Goal: Task Accomplishment & Management: Use online tool/utility

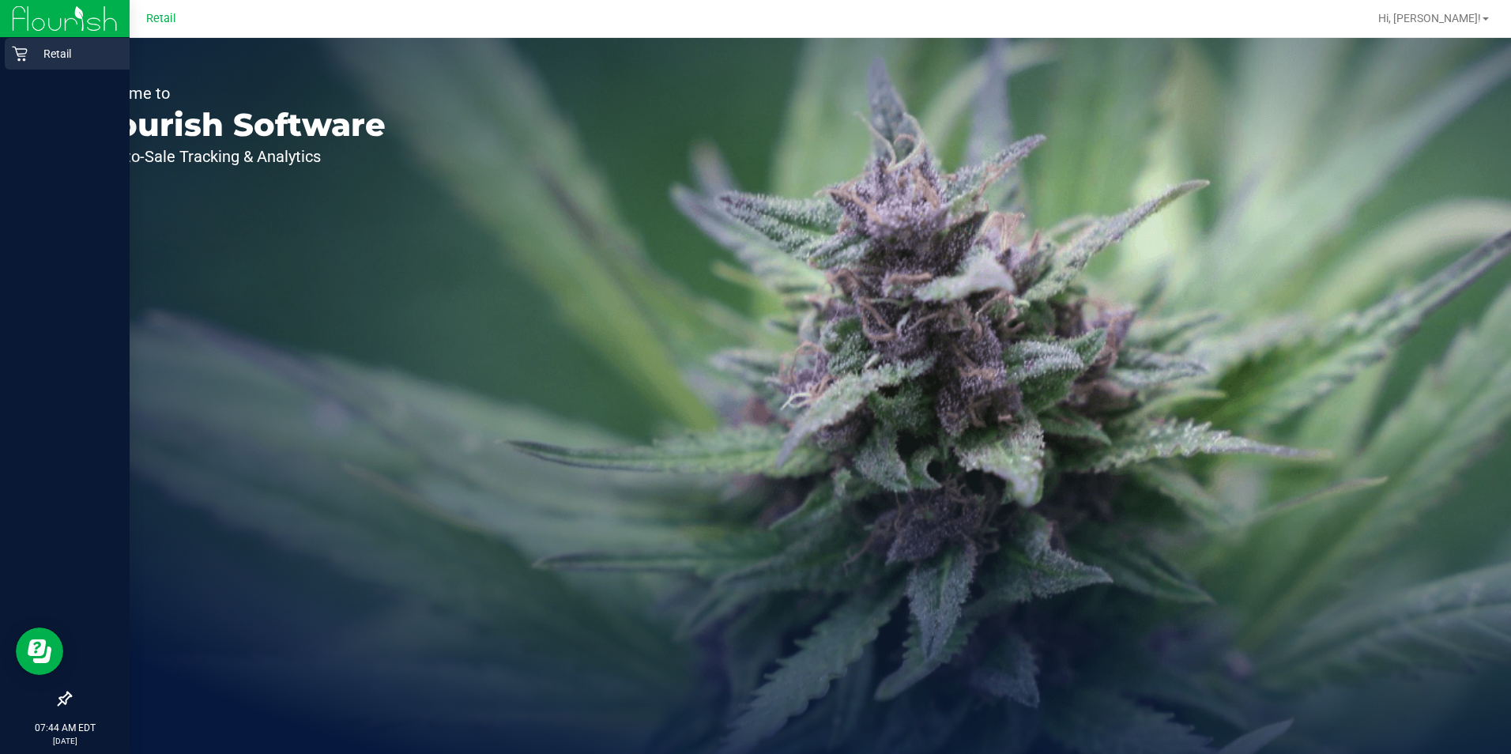
click at [19, 58] on icon at bounding box center [19, 54] width 15 height 15
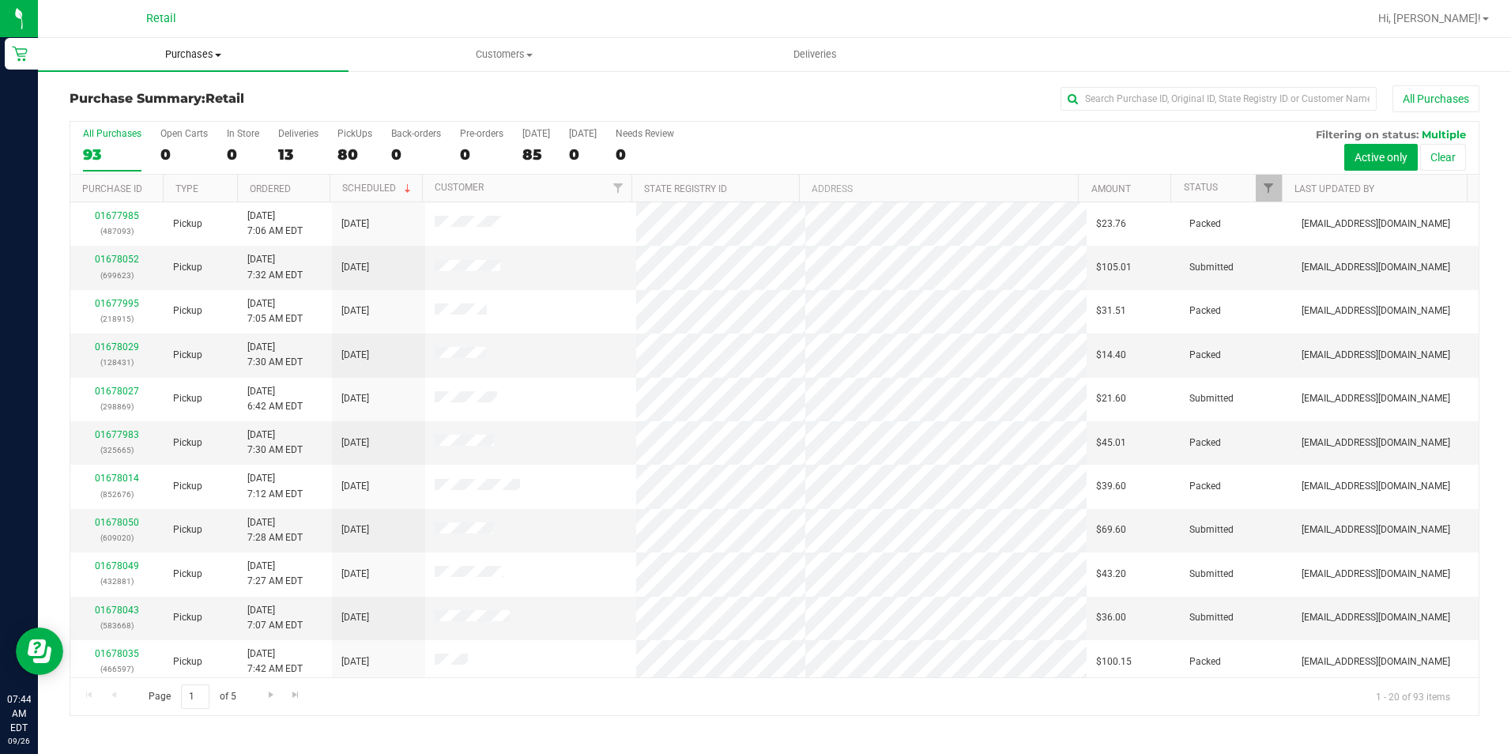
click at [172, 51] on span "Purchases" at bounding box center [193, 54] width 311 height 14
click at [130, 118] on span "Fulfillment" at bounding box center [87, 114] width 98 height 13
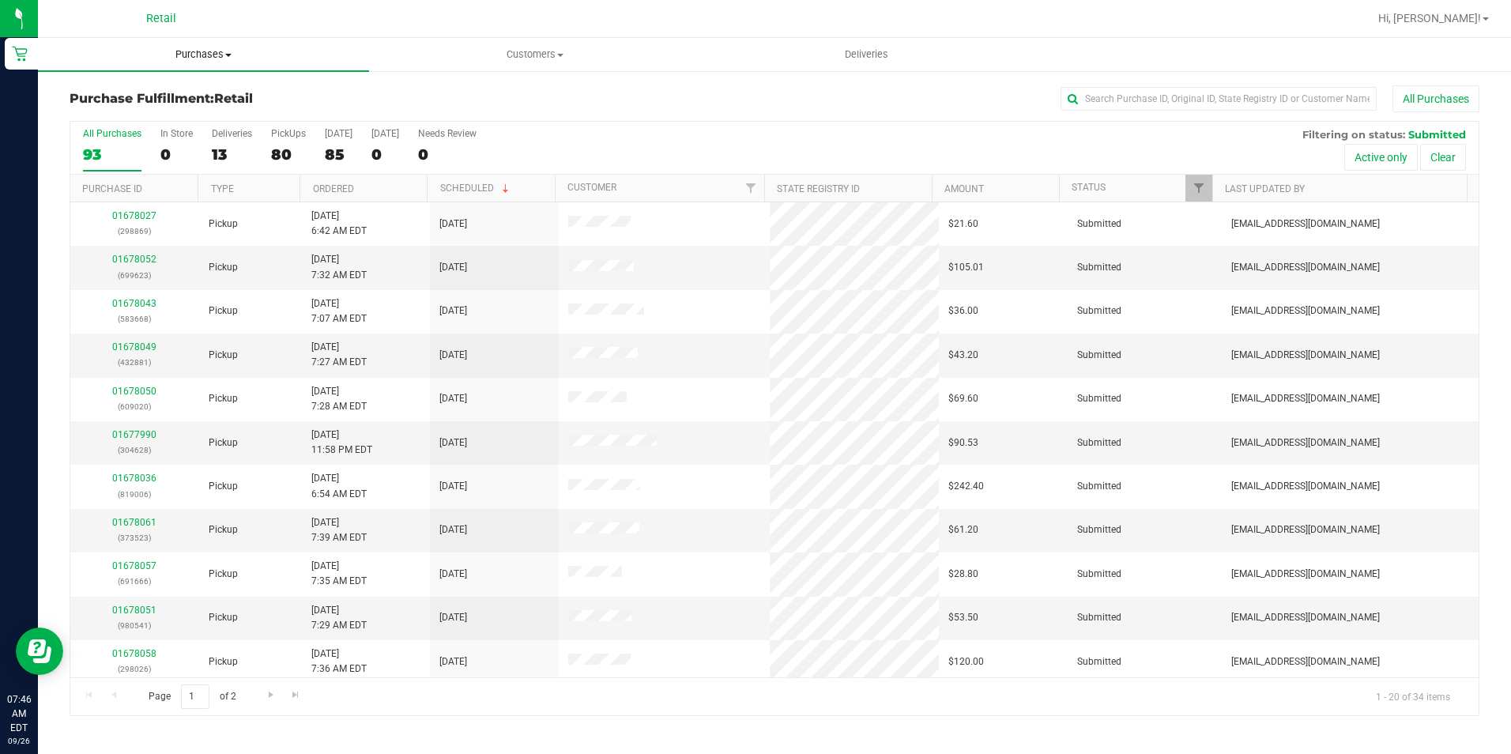
click at [202, 59] on span "Purchases" at bounding box center [203, 54] width 331 height 14
click at [92, 118] on span "Fulfillment" at bounding box center [87, 114] width 98 height 13
click at [213, 150] on div "1" at bounding box center [232, 154] width 40 height 18
click at [0, 0] on input "Deliveries 1" at bounding box center [0, 0] width 0 height 0
